Goal: Navigation & Orientation: Find specific page/section

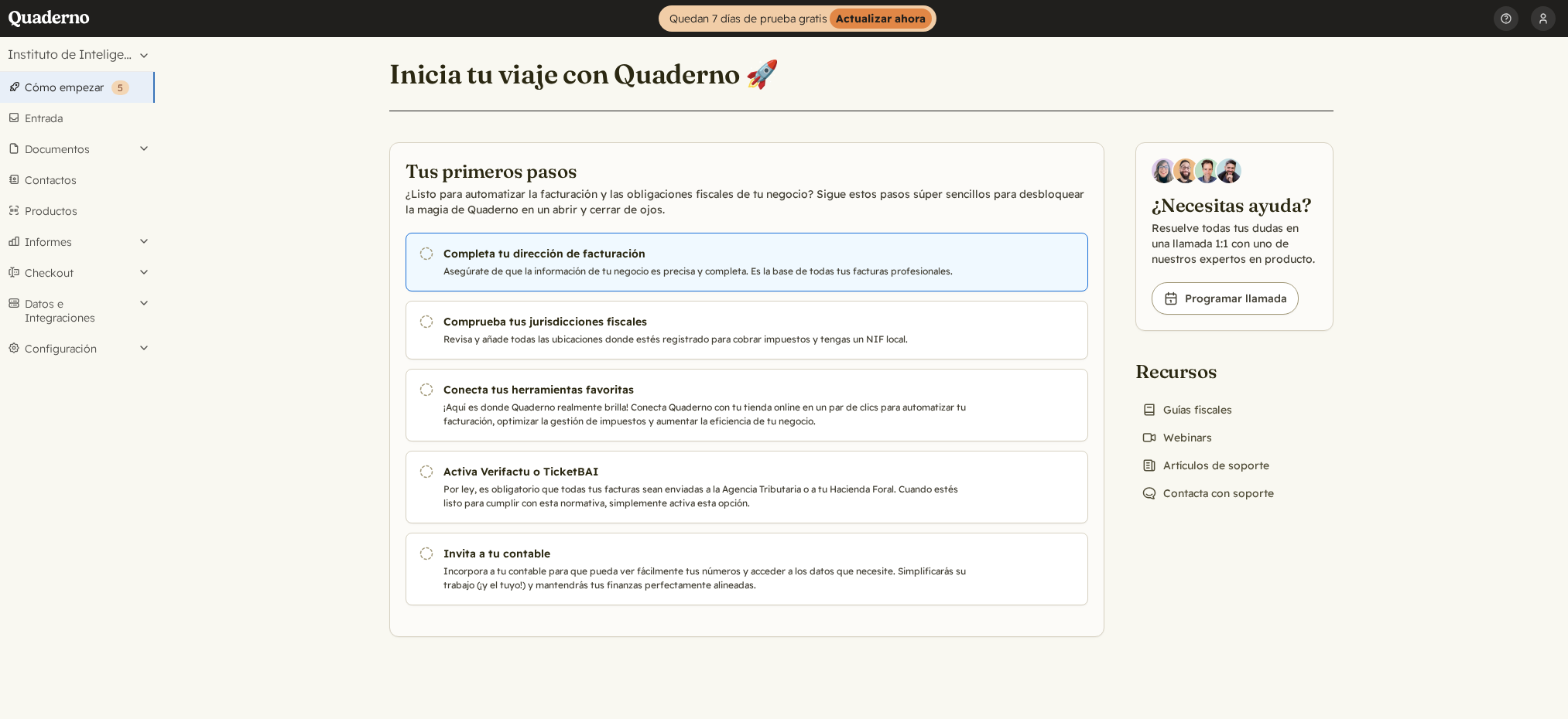
click at [644, 259] on h3 "Completa tu dirección de facturación" at bounding box center [707, 254] width 528 height 15
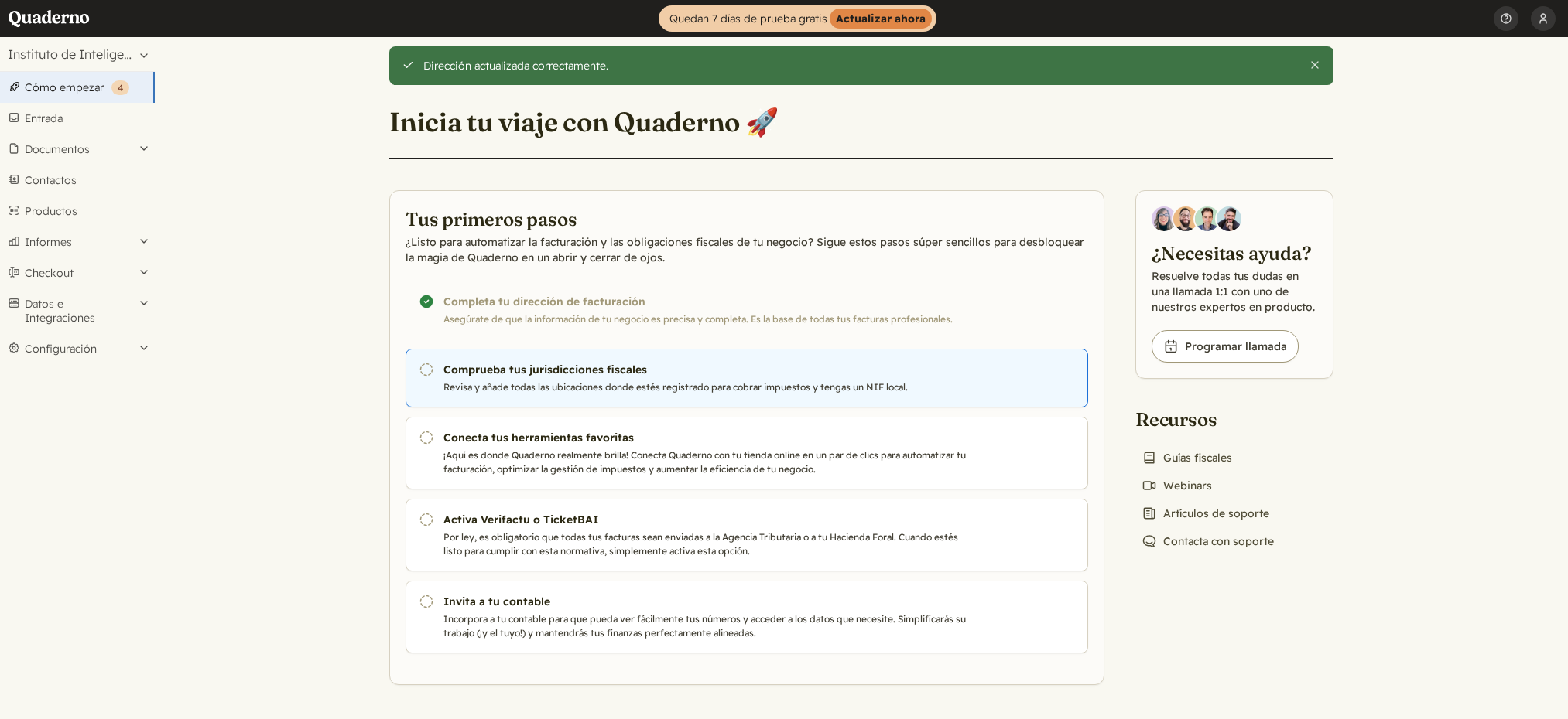
click at [591, 383] on p "Revisa y añade todas las ubicaciones donde estés registrado para cobrar impuest…" at bounding box center [707, 387] width 528 height 14
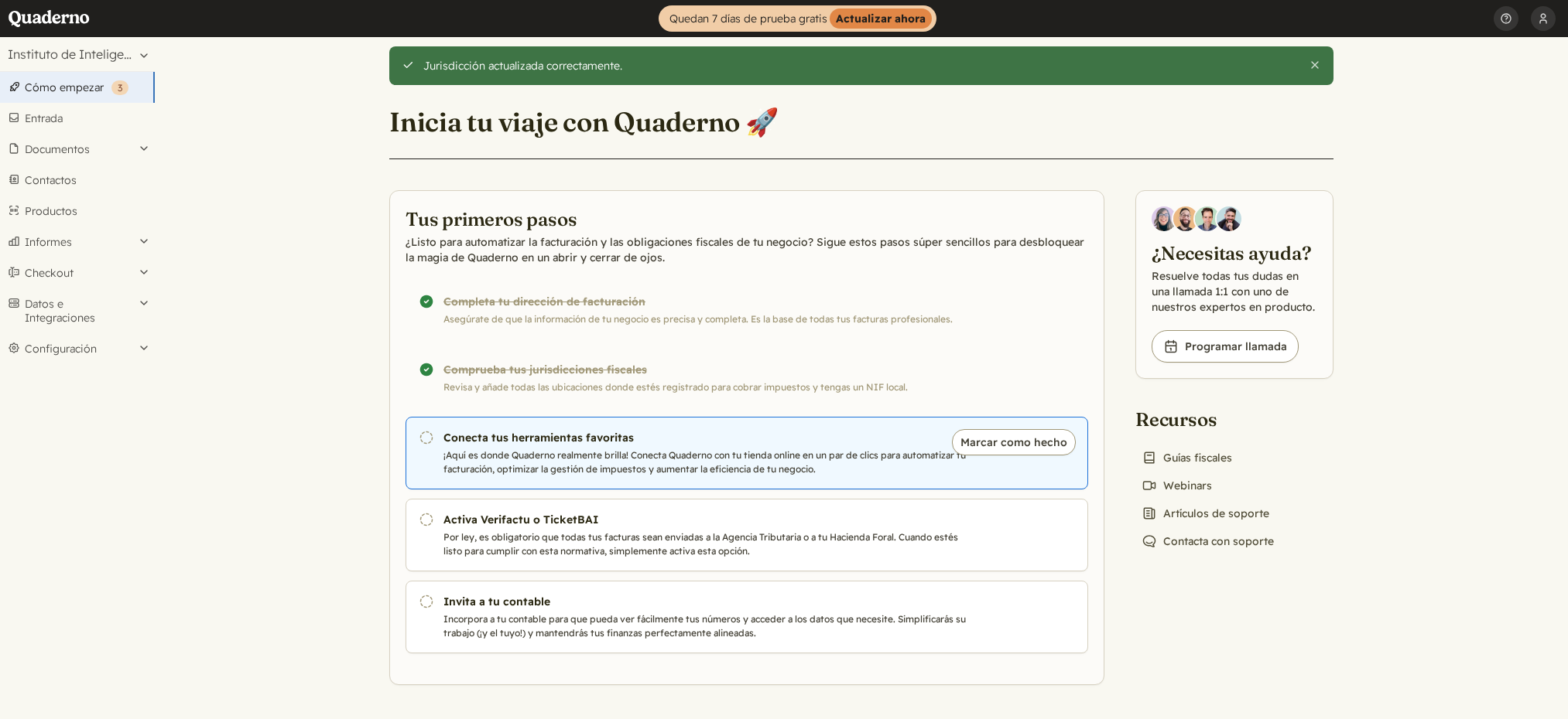
click at [689, 435] on h3 "Conecta tus herramientas favoritas" at bounding box center [707, 438] width 528 height 15
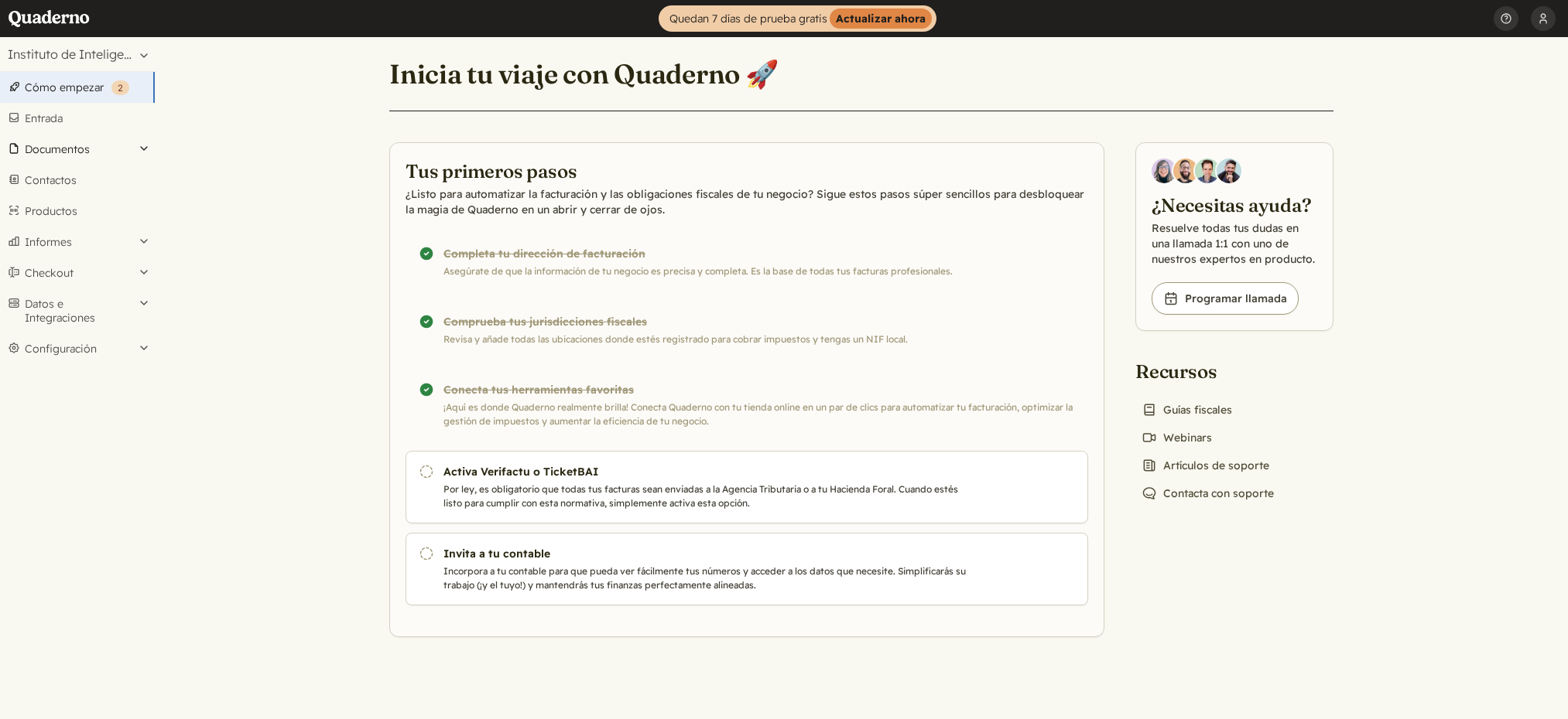
click at [98, 144] on button "Documentos" at bounding box center [77, 149] width 155 height 31
click at [70, 188] on link "Facturas" at bounding box center [77, 191] width 155 height 21
click at [85, 350] on button "Configuración" at bounding box center [77, 349] width 155 height 31
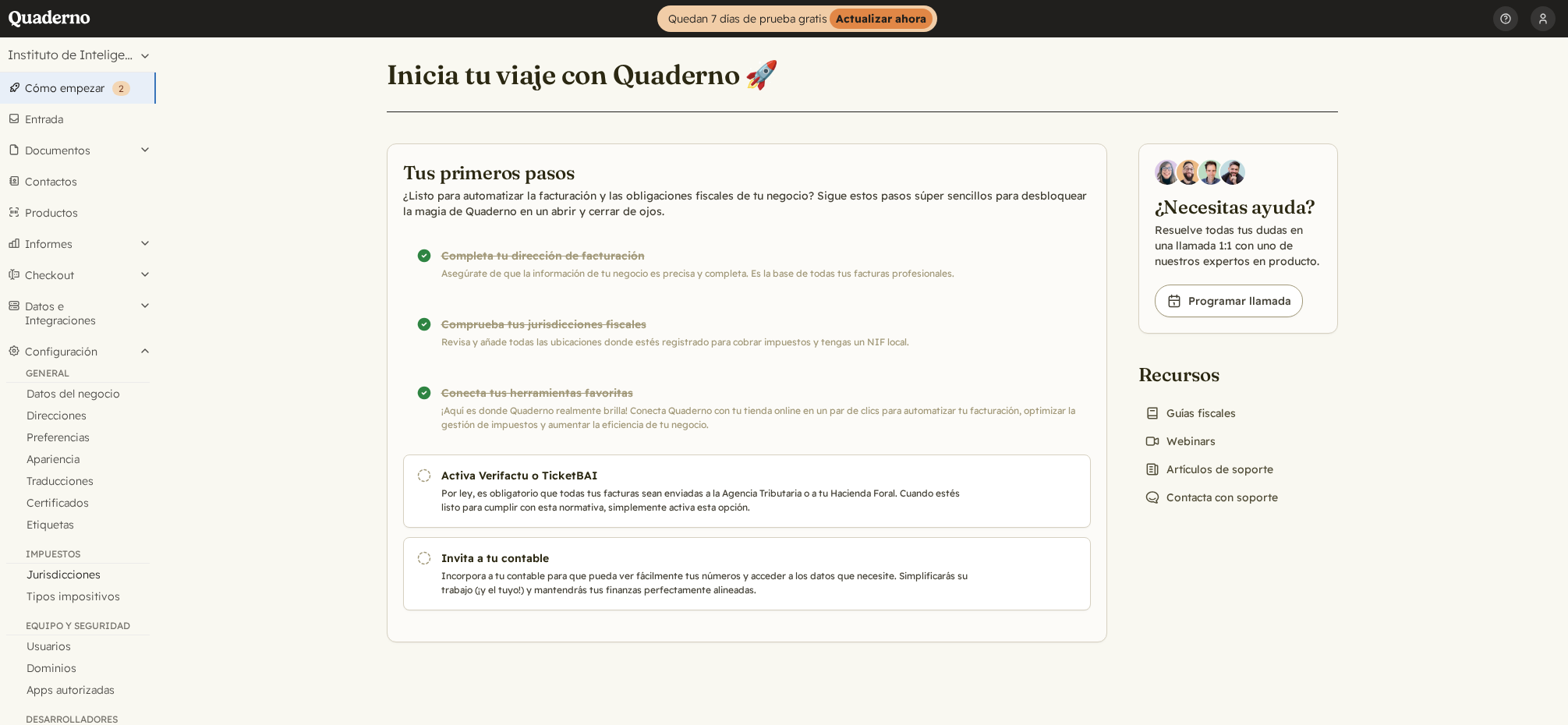
scroll to position [93, 0]
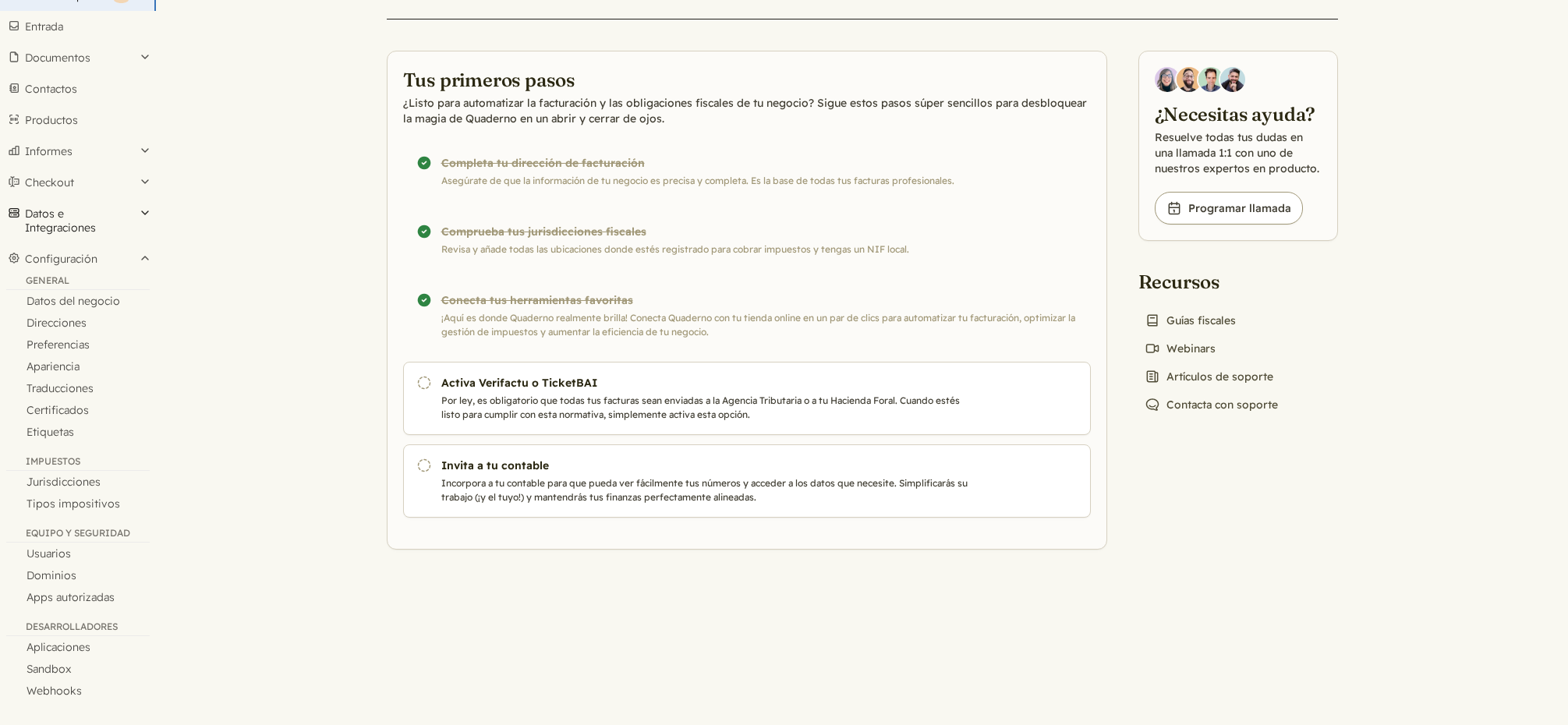
click at [61, 216] on button "Datos e Integraciones" at bounding box center [78, 221] width 156 height 45
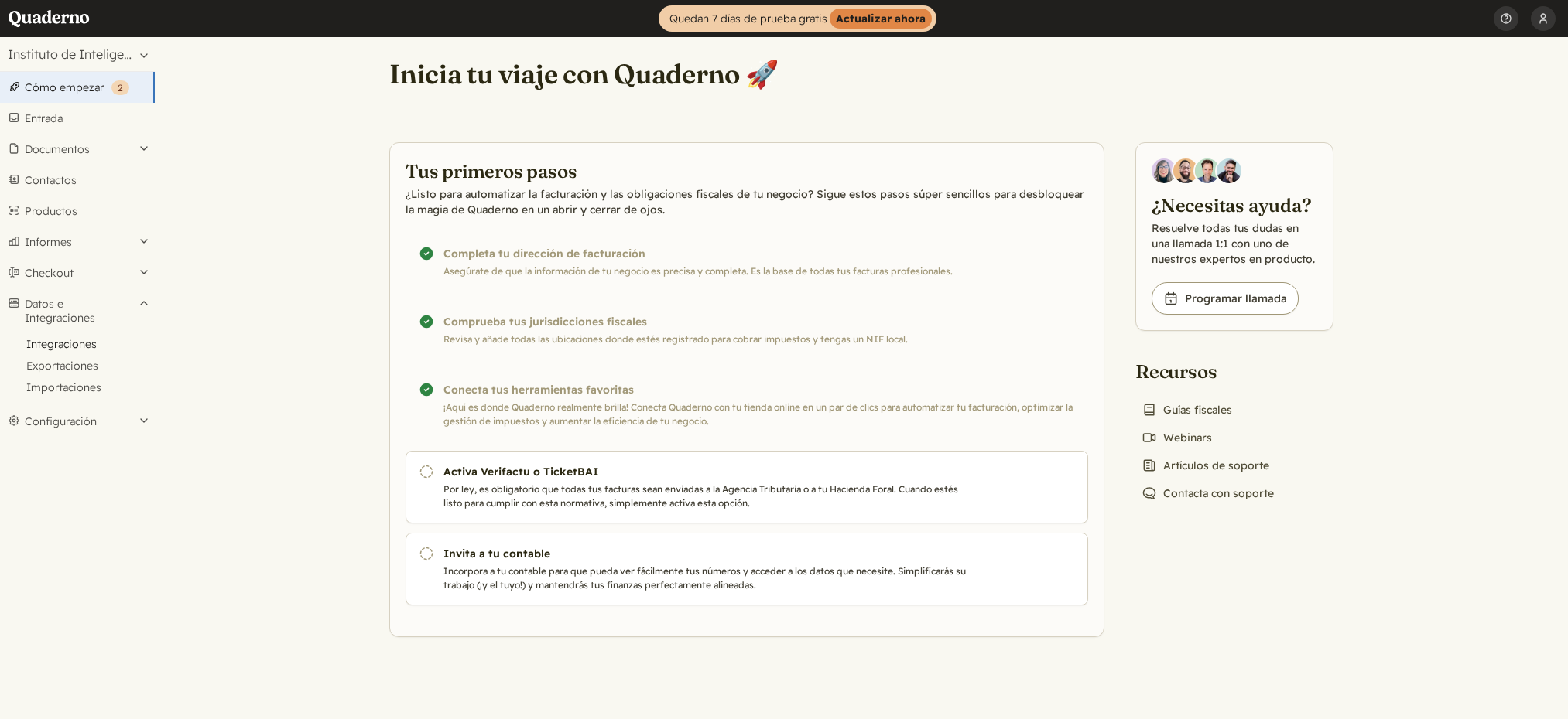
click at [68, 351] on link "Integraciones" at bounding box center [77, 344] width 155 height 21
click at [101, 241] on button "Informes" at bounding box center [77, 242] width 155 height 31
click at [55, 44] on button "Instituto de Inteligencia Artificial S.L." at bounding box center [77, 54] width 155 height 34
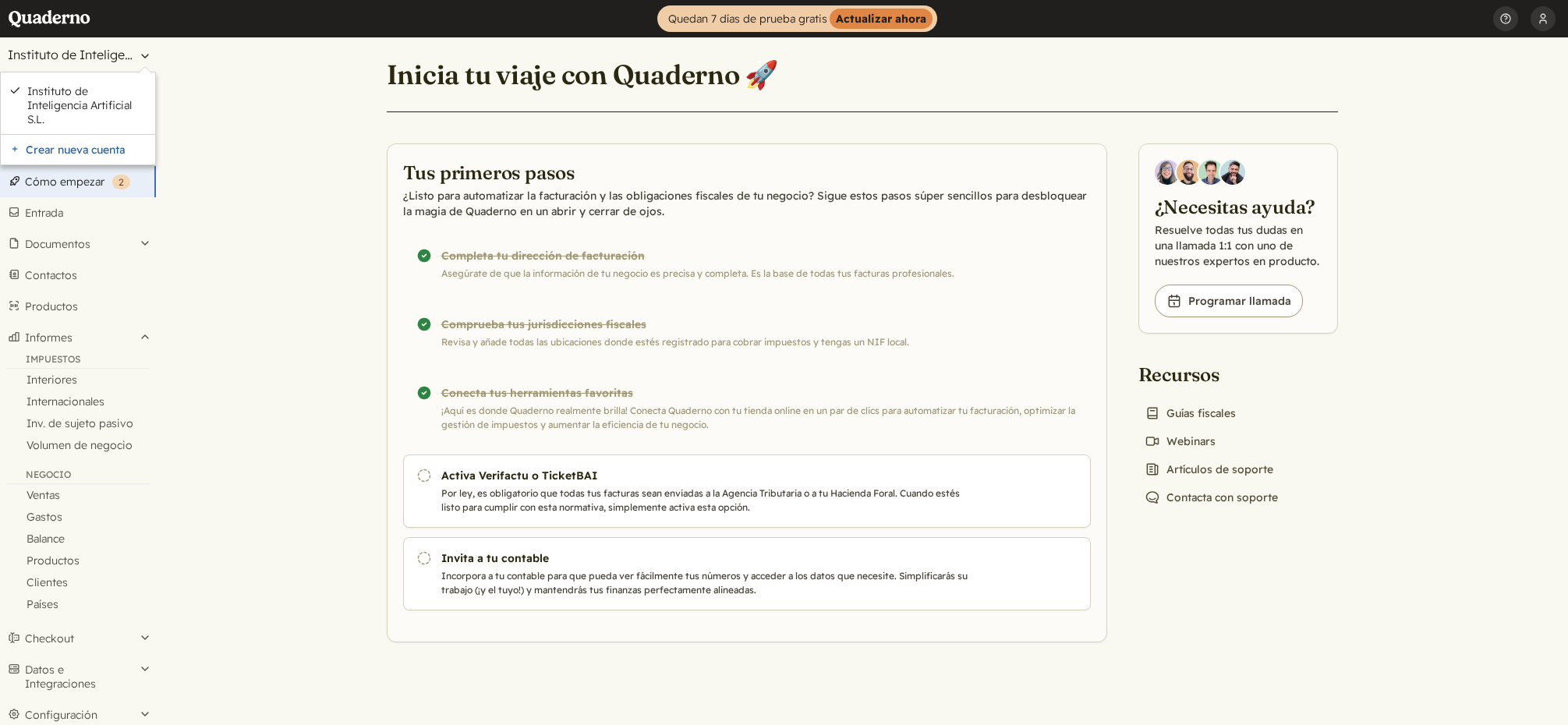
click at [55, 45] on button "Instituto de Inteligencia Artificial S.L." at bounding box center [78, 54] width 156 height 34
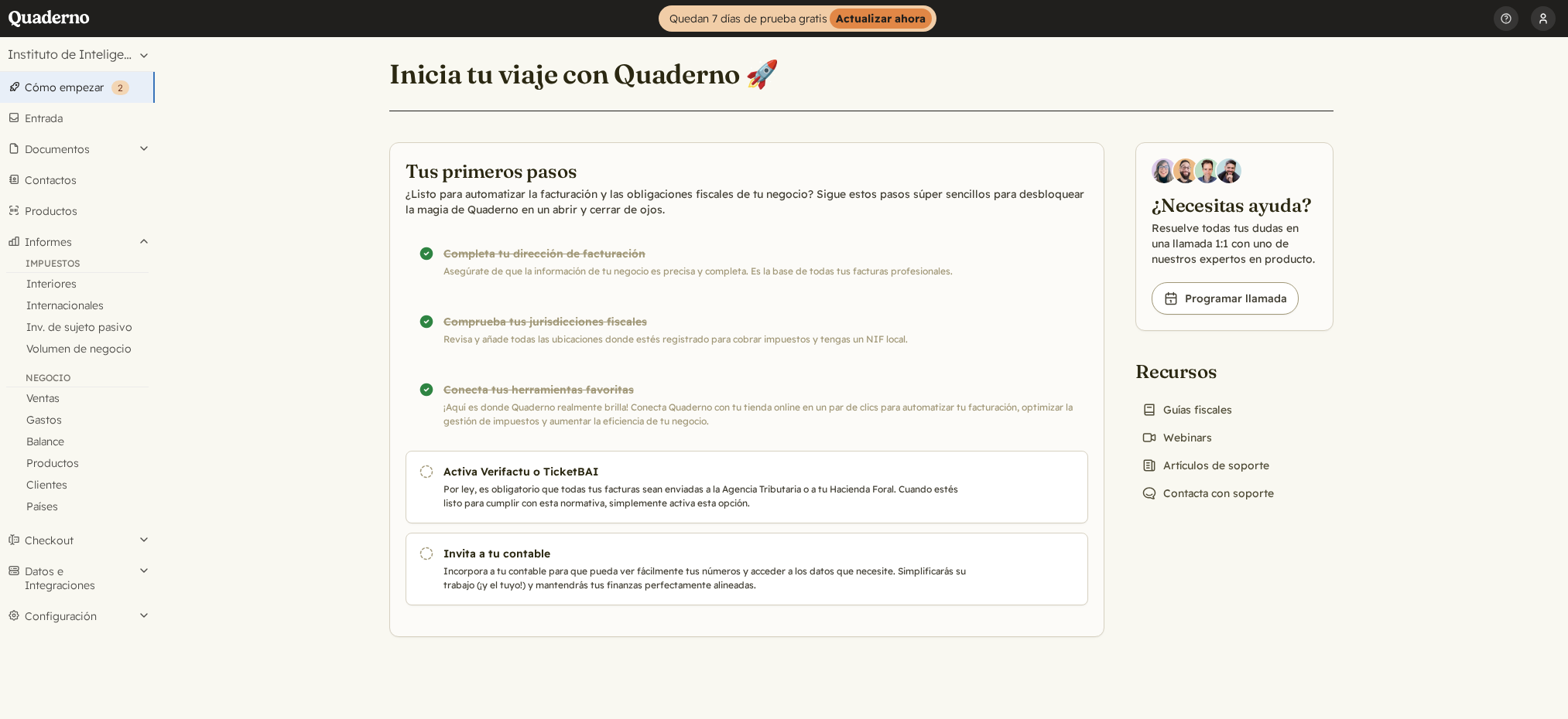
click at [1539, 21] on button "[PERSON_NAME] [PERSON_NAME]" at bounding box center [1542, 18] width 25 height 37
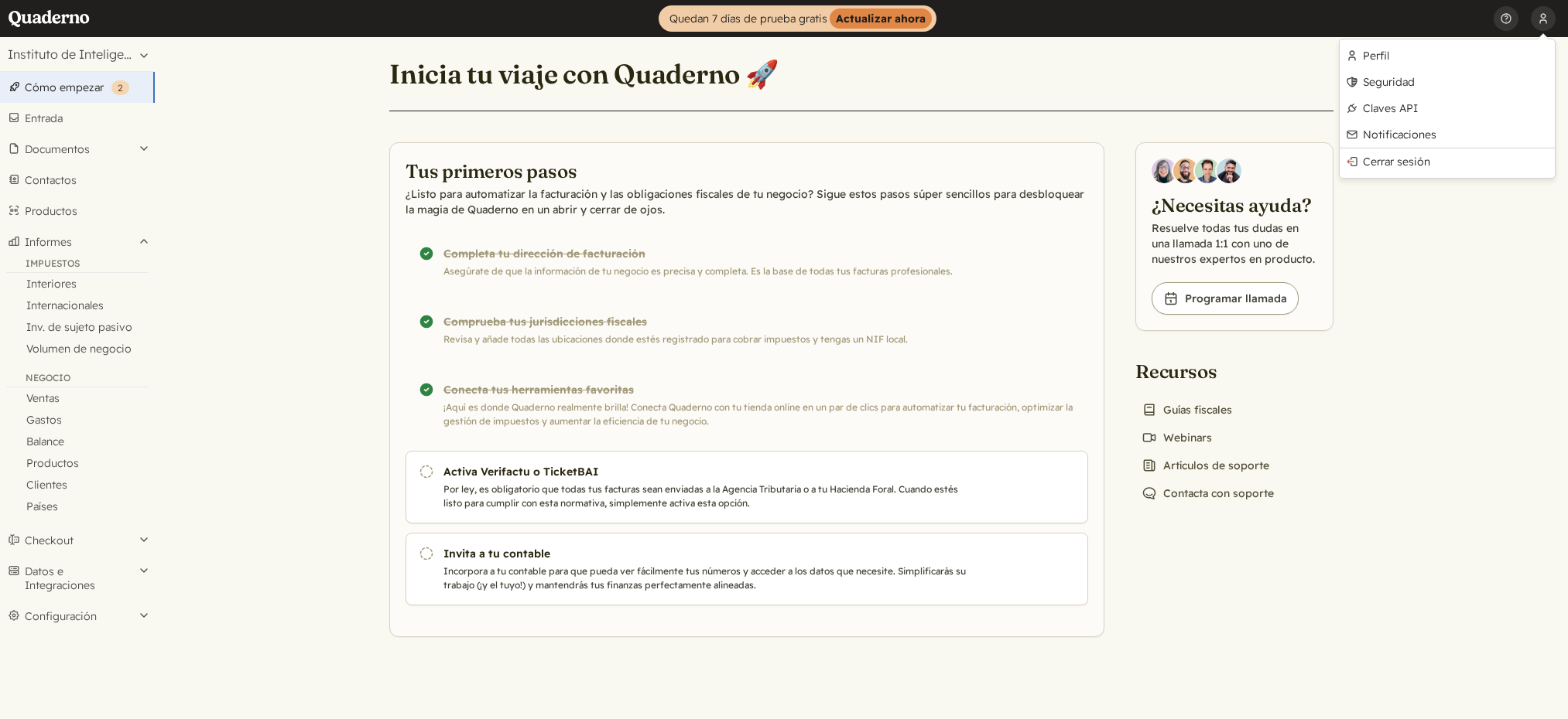
click at [1405, 256] on main "Inicia tu viaje con Quaderno 🚀 Tus primeros pasos ¿Listo para automatizar la fa…" at bounding box center [861, 378] width 1413 height 682
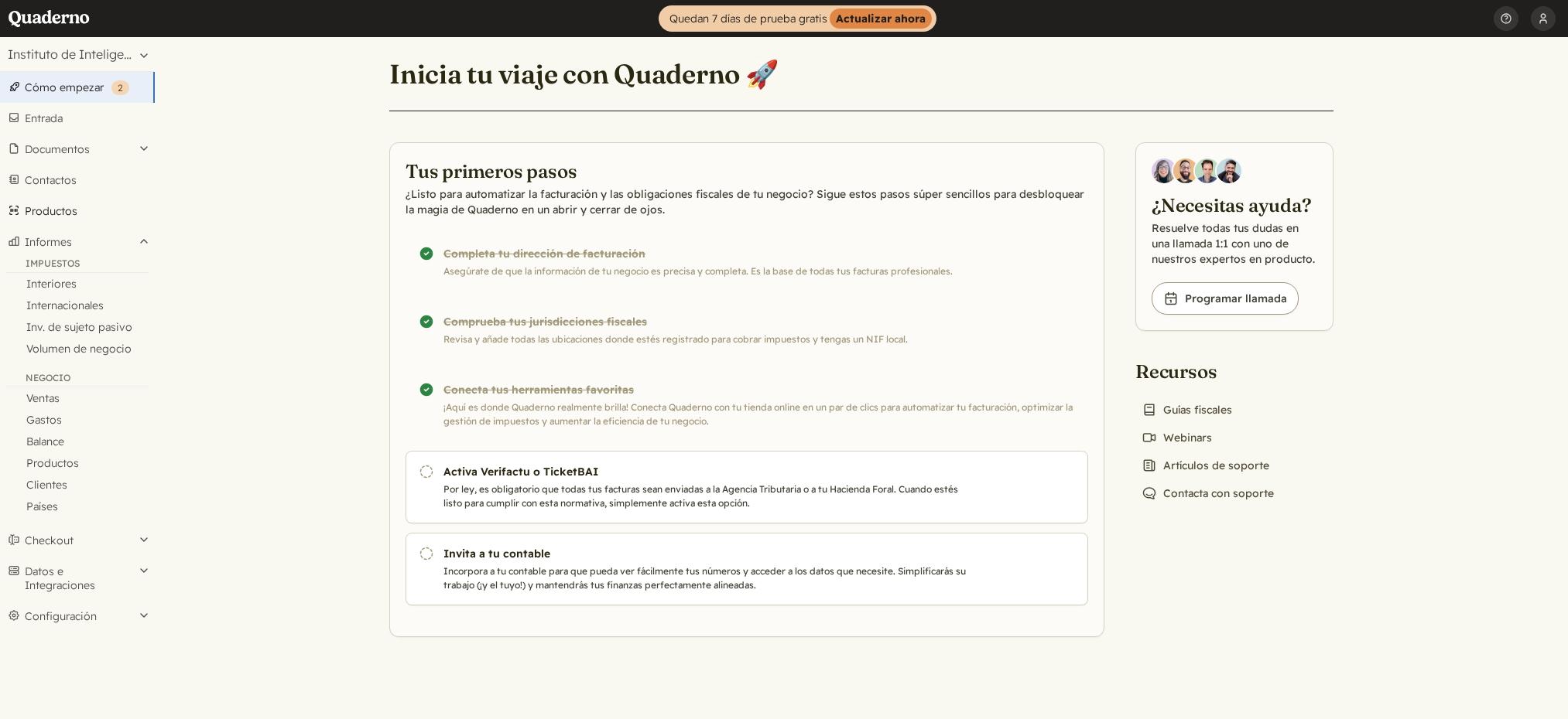
click at [60, 197] on link "Productos" at bounding box center [77, 211] width 155 height 31
